Goal: Information Seeking & Learning: Learn about a topic

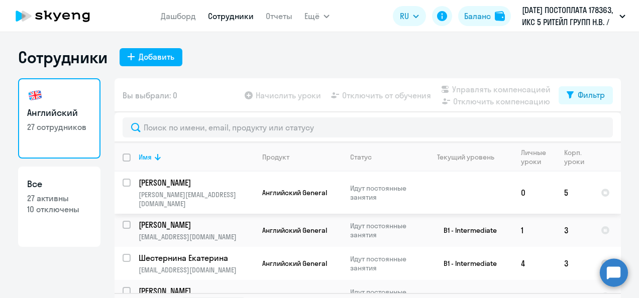
select select "30"
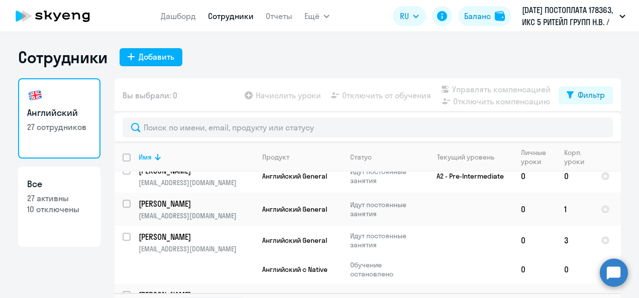
scroll to position [784, 0]
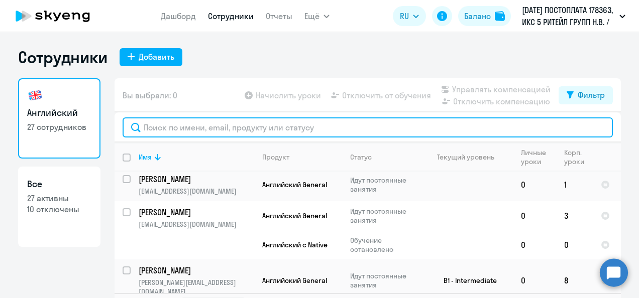
click at [199, 126] on input "text" at bounding box center [368, 128] width 490 height 20
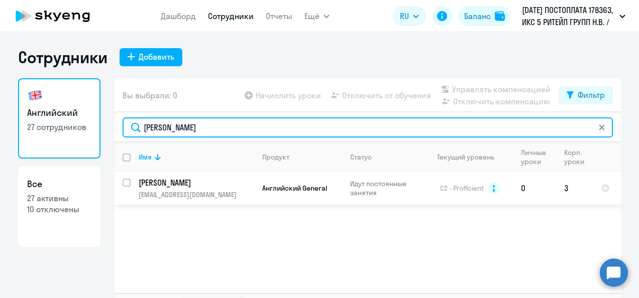
type input "[PERSON_NAME]"
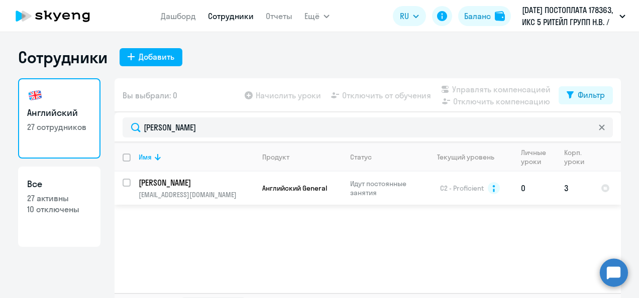
click at [204, 191] on p "[EMAIL_ADDRESS][DOMAIN_NAME]" at bounding box center [196, 194] width 115 height 9
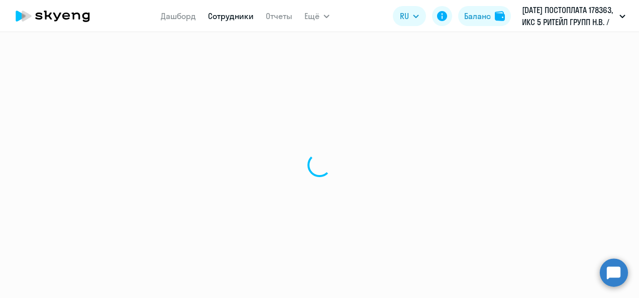
select select "english"
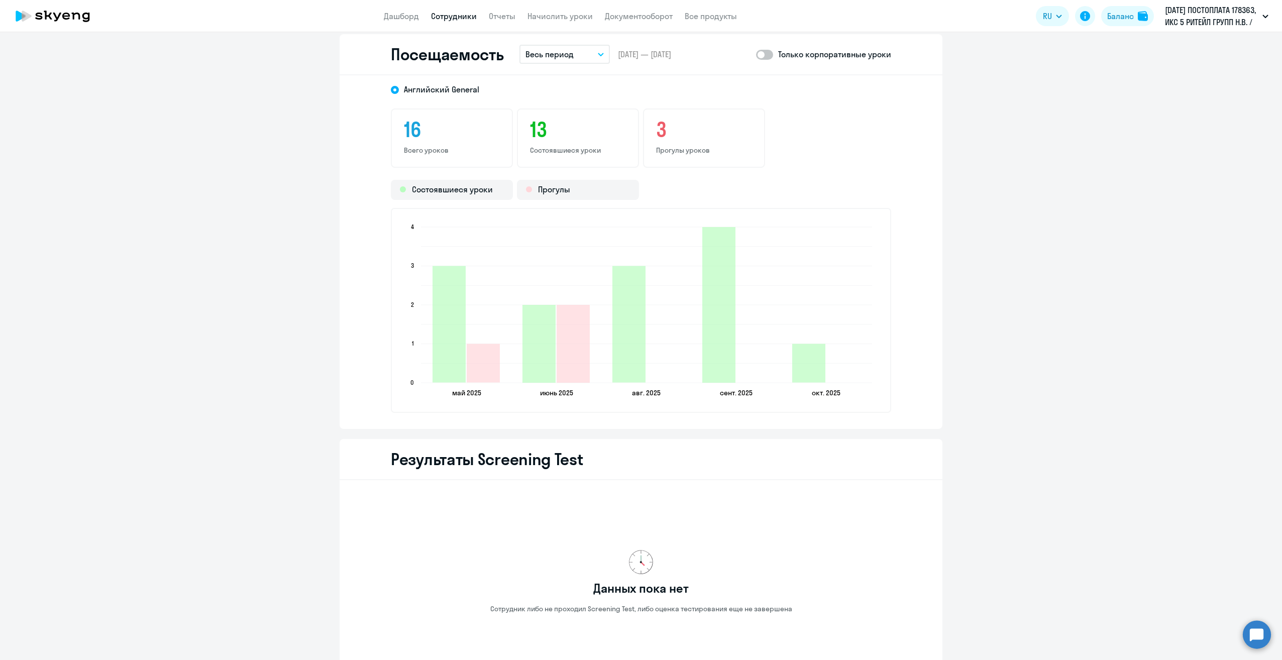
scroll to position [1155, 0]
